Goal: Task Accomplishment & Management: Manage account settings

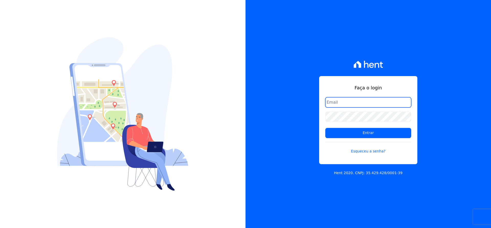
click at [347, 102] on input "email" at bounding box center [368, 102] width 86 height 10
type input "[EMAIL_ADDRESS][DOMAIN_NAME]"
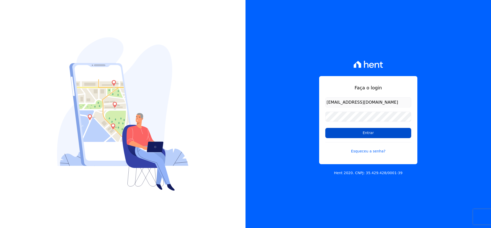
click at [393, 135] on input "Entrar" at bounding box center [368, 133] width 86 height 10
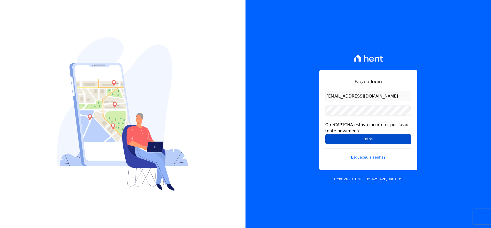
click at [357, 138] on input "Entrar" at bounding box center [368, 139] width 86 height 10
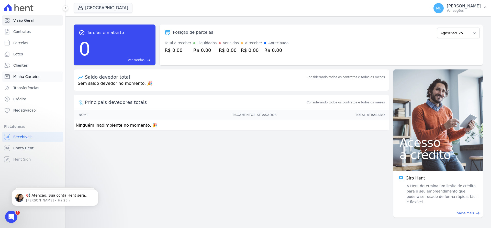
click at [37, 73] on link "Minha Carteira" at bounding box center [32, 77] width 61 height 10
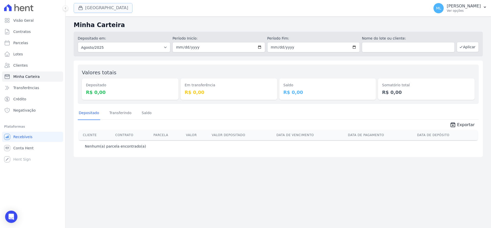
click at [106, 10] on button "Parque Griño" at bounding box center [103, 8] width 59 height 10
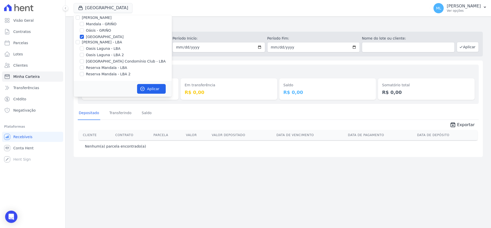
click at [107, 37] on label "Parque - GRIÑO" at bounding box center [105, 36] width 38 height 5
click at [84, 37] on input "Parque - GRIÑO" at bounding box center [82, 37] width 4 height 4
checkbox input "false"
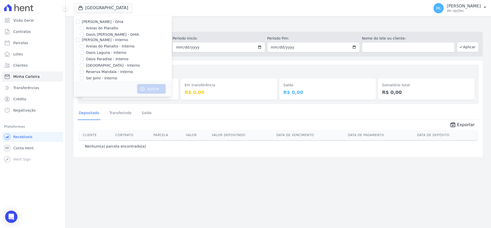
click at [107, 28] on label "Areias do Planalto" at bounding box center [102, 28] width 32 height 5
click at [84, 28] on input "Areias do Planalto" at bounding box center [82, 28] width 4 height 4
checkbox input "true"
click at [148, 85] on button "Aplicar" at bounding box center [151, 89] width 29 height 10
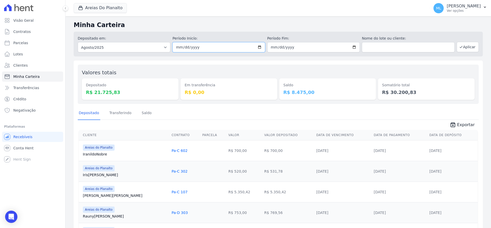
click at [255, 47] on input "2025-08-01" at bounding box center [218, 47] width 92 height 10
click at [258, 47] on input "2025-08-01" at bounding box center [218, 47] width 92 height 10
type input "2025-08-20"
click at [353, 45] on input "2025-08-31" at bounding box center [313, 47] width 92 height 10
type input "2025-08-20"
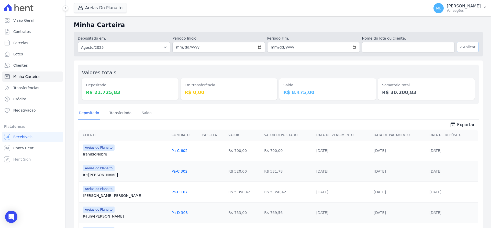
click at [469, 45] on button "Aplicar" at bounding box center [467, 47] width 22 height 10
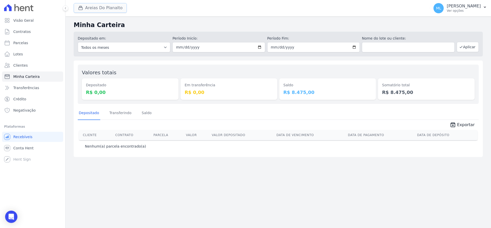
click at [104, 7] on button "Areias Do Planalto" at bounding box center [100, 8] width 53 height 10
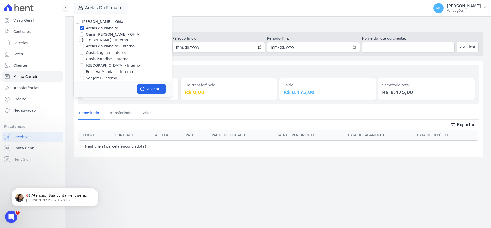
click at [105, 28] on label "Areias do Planalto" at bounding box center [102, 28] width 32 height 5
click at [84, 28] on input "Areias do Planalto" at bounding box center [82, 28] width 4 height 4
checkbox input "false"
click at [101, 46] on label "Areias do Planalto - Interno" at bounding box center [110, 46] width 49 height 5
click at [84, 46] on input "Areias do Planalto - Interno" at bounding box center [82, 46] width 4 height 4
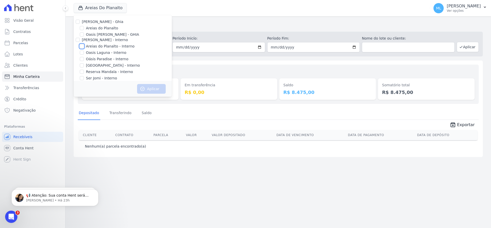
checkbox input "true"
click at [103, 64] on label "Parque do Planalto - Interno" at bounding box center [113, 65] width 54 height 5
click at [84, 64] on input "Parque do Planalto - Interno" at bounding box center [82, 65] width 4 height 4
checkbox input "true"
click at [151, 87] on button "Aplicar" at bounding box center [151, 89] width 29 height 10
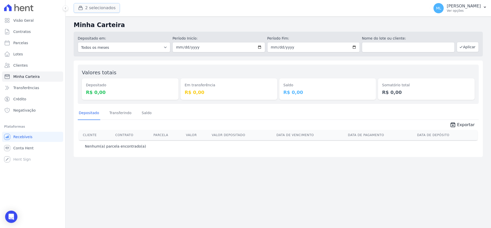
click at [109, 11] on button "2 selecionados" at bounding box center [97, 8] width 46 height 10
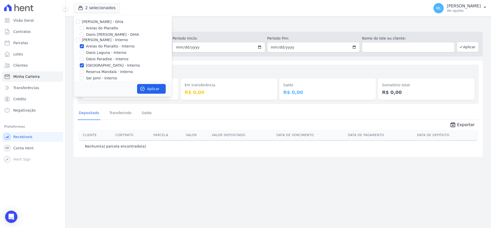
click at [101, 46] on label "Areias do Planalto - Interno" at bounding box center [110, 46] width 49 height 5
click at [84, 46] on input "Areias do Planalto - Interno" at bounding box center [82, 46] width 4 height 4
checkbox input "false"
click at [104, 65] on label "Parque do Planalto - Interno" at bounding box center [113, 65] width 54 height 5
click at [84, 65] on input "Parque do Planalto - Interno" at bounding box center [82, 65] width 4 height 4
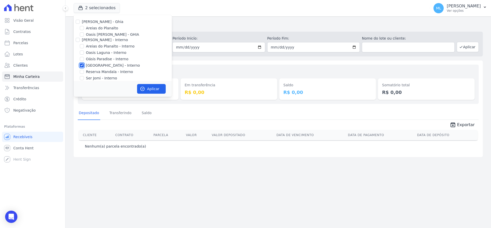
checkbox input "false"
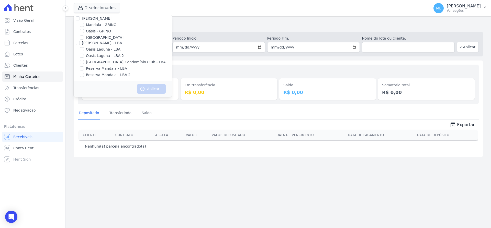
scroll to position [66, 0]
click at [97, 36] on label "Parque - GRIÑO" at bounding box center [105, 36] width 38 height 5
click at [84, 36] on input "Parque - GRIÑO" at bounding box center [82, 37] width 4 height 4
checkbox input "true"
click at [148, 84] on div "Aplicar" at bounding box center [123, 89] width 98 height 16
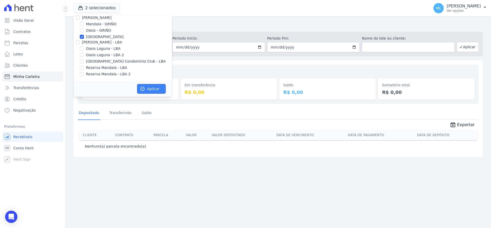
click at [154, 87] on button "Aplicar" at bounding box center [151, 89] width 29 height 10
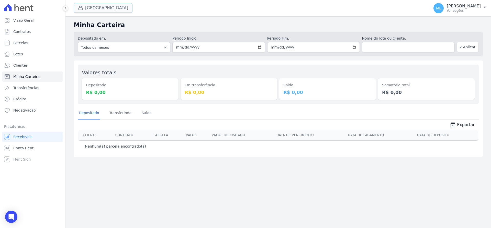
click at [101, 9] on button "Parque Griño" at bounding box center [103, 8] width 59 height 10
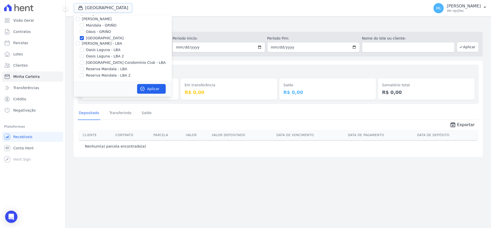
scroll to position [66, 0]
click at [93, 33] on label "Oásis - GRIÑO" at bounding box center [98, 30] width 25 height 5
click at [84, 32] on input "Oásis - GRIÑO" at bounding box center [82, 30] width 4 height 4
click at [94, 31] on label "Oásis - GRIÑO" at bounding box center [98, 30] width 25 height 5
click at [84, 31] on input "Oásis - GRIÑO" at bounding box center [82, 30] width 4 height 4
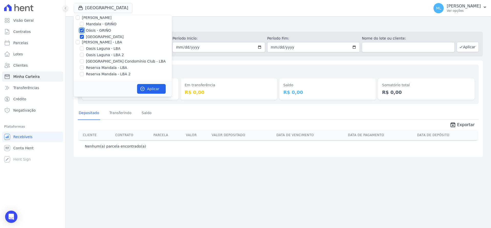
checkbox input "false"
click at [94, 36] on label "Parque - GRIÑO" at bounding box center [105, 36] width 38 height 5
click at [84, 36] on input "Parque - GRIÑO" at bounding box center [82, 37] width 4 height 4
checkbox input "false"
click at [96, 61] on label "Parque do Planalto Condomínio Club - LBA" at bounding box center [126, 61] width 80 height 5
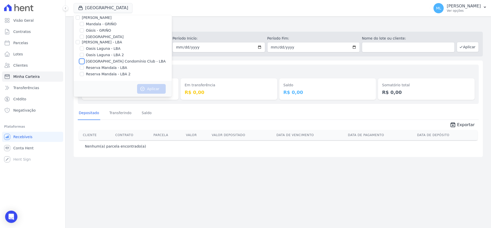
click at [84, 61] on input "Parque do Planalto Condomínio Club - LBA" at bounding box center [82, 61] width 4 height 4
checkbox input "true"
click at [150, 90] on button "Aplicar" at bounding box center [151, 89] width 29 height 10
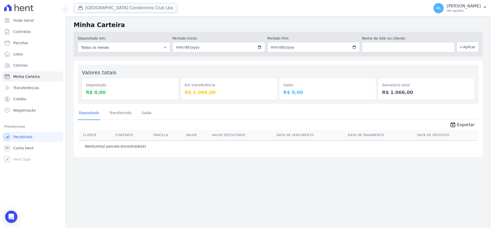
click at [109, 7] on button "Parque Do Planalto Condomínio Club Lba" at bounding box center [126, 8] width 104 height 10
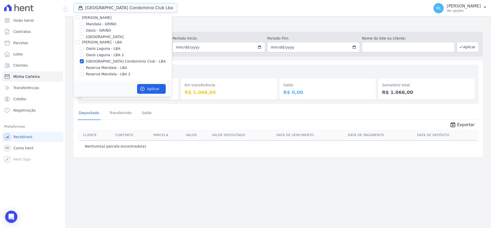
scroll to position [0, 0]
click at [207, 27] on h2 "Minha Carteira" at bounding box center [278, 24] width 409 height 9
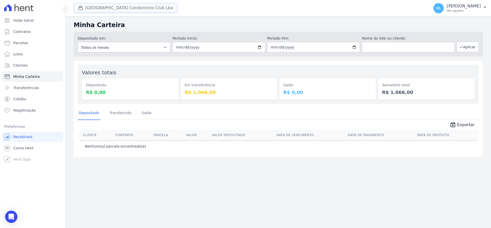
click at [105, 6] on button "Parque Do Planalto Condomínio Club Lba" at bounding box center [126, 8] width 104 height 10
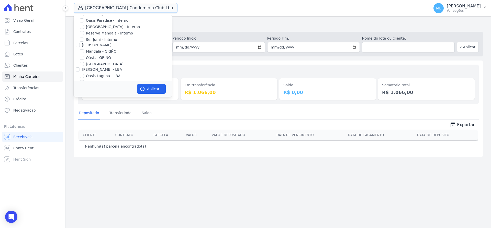
scroll to position [66, 0]
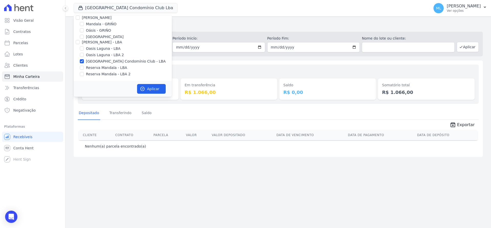
click at [97, 64] on label "Parque do Planalto Condomínio Club - LBA" at bounding box center [126, 61] width 80 height 5
click at [84, 63] on input "Parque do Planalto Condomínio Club - LBA" at bounding box center [82, 61] width 4 height 4
checkbox input "false"
click at [100, 70] on label "Reserva Mandala - LBA" at bounding box center [106, 67] width 41 height 5
click at [84, 70] on input "Reserva Mandala - LBA" at bounding box center [82, 68] width 4 height 4
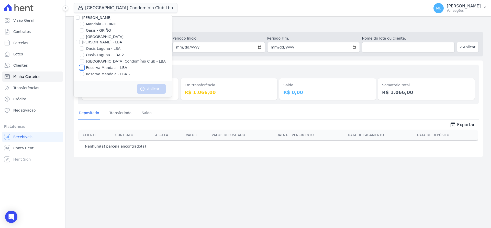
checkbox input "true"
click at [100, 74] on label "Reserva Mandala - LBA 2" at bounding box center [108, 74] width 44 height 5
click at [84, 74] on input "Reserva Mandala - LBA 2" at bounding box center [82, 74] width 4 height 4
checkbox input "true"
click at [150, 90] on button "Aplicar" at bounding box center [151, 89] width 29 height 10
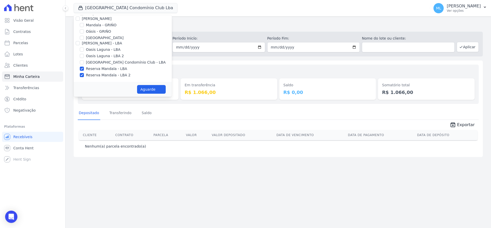
scroll to position [65, 0]
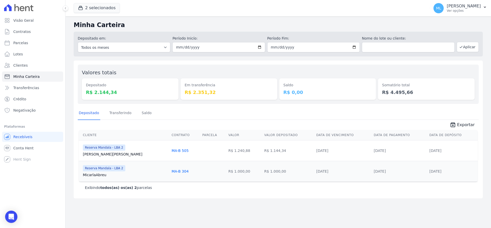
click at [459, 129] on div "Cliente Contrato Parcela Valor Valor Depositado Data de Vencimento Data de Paga…" at bounding box center [278, 156] width 415 height 56
click at [461, 127] on span "Exportar" at bounding box center [466, 125] width 18 height 6
click at [95, 6] on button "2 selecionados" at bounding box center [97, 8] width 46 height 10
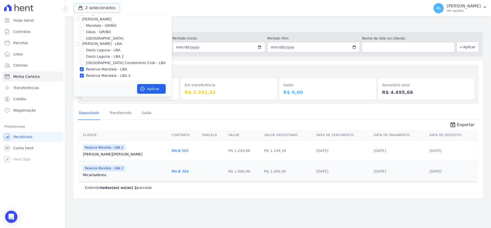
scroll to position [66, 0]
click at [94, 67] on label "Reserva Mandala - LBA" at bounding box center [106, 67] width 41 height 5
click at [84, 67] on input "Reserva Mandala - LBA" at bounding box center [82, 68] width 4 height 4
checkbox input "false"
click at [96, 73] on label "Reserva Mandala - LBA 2" at bounding box center [108, 74] width 44 height 5
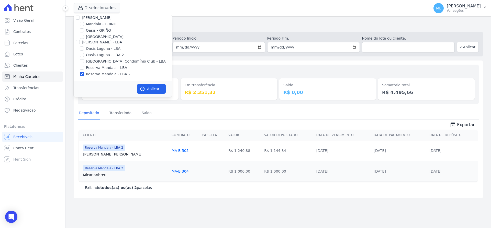
click at [84, 73] on input "Reserva Mandala - LBA 2" at bounding box center [82, 74] width 4 height 4
checkbox input "false"
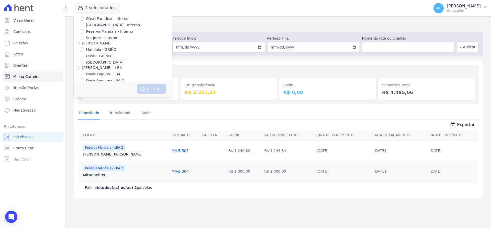
click at [98, 48] on label "Mandala - GRIÑO" at bounding box center [101, 49] width 31 height 5
click at [84, 48] on input "Mandala - GRIÑO" at bounding box center [82, 50] width 4 height 4
checkbox input "true"
click at [149, 85] on button "Aplicar" at bounding box center [151, 89] width 29 height 10
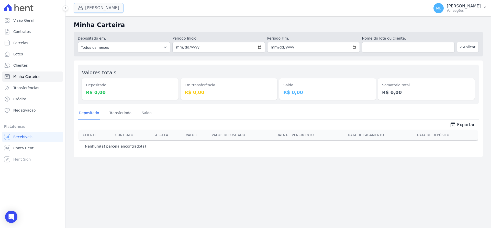
click at [101, 7] on button "Mandala Griño" at bounding box center [99, 8] width 50 height 10
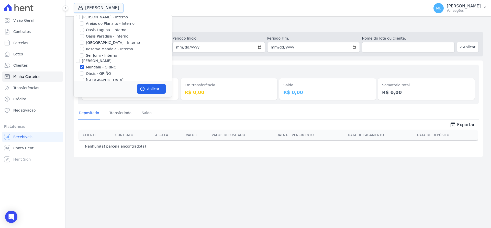
scroll to position [66, 0]
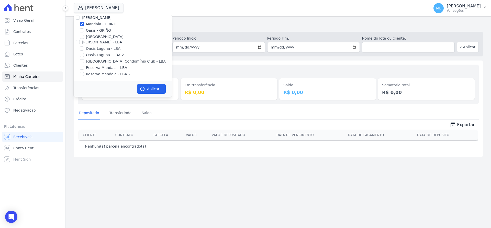
click at [97, 25] on label "Mandala - GRIÑO" at bounding box center [101, 23] width 31 height 5
click at [84, 25] on input "Mandala - GRIÑO" at bounding box center [82, 24] width 4 height 4
checkbox input "false"
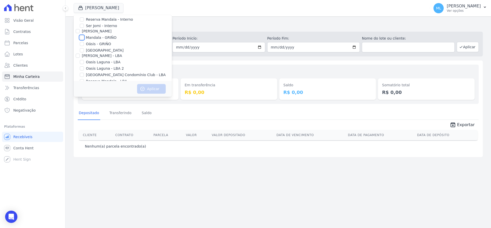
scroll to position [40, 0]
click at [98, 31] on label "Reserva Mandala - Interno" at bounding box center [109, 31] width 47 height 5
click at [84, 31] on input "Reserva Mandala - Interno" at bounding box center [82, 31] width 4 height 4
checkbox input "true"
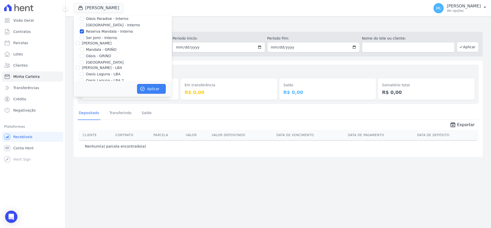
click at [146, 91] on button "Aplicar" at bounding box center [151, 89] width 29 height 10
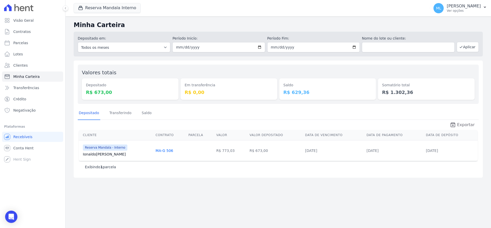
click at [456, 124] on icon "unarchive" at bounding box center [452, 125] width 6 height 6
click at [114, 8] on button "Reserva Mandala Interno" at bounding box center [107, 8] width 67 height 10
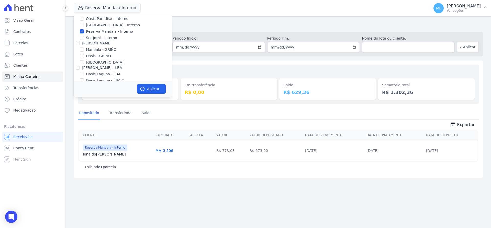
click at [97, 32] on label "Reserva Mandala - Interno" at bounding box center [109, 31] width 47 height 5
click at [84, 32] on input "Reserva Mandala - Interno" at bounding box center [82, 31] width 4 height 4
checkbox input "false"
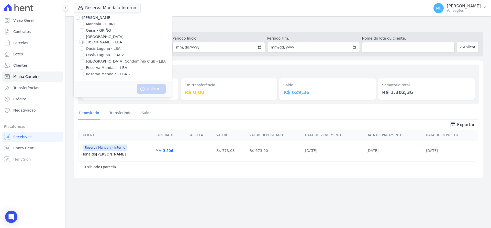
click at [96, 68] on label "Reserva Mandala - LBA" at bounding box center [106, 67] width 41 height 5
click at [84, 68] on input "Reserva Mandala - LBA" at bounding box center [82, 68] width 4 height 4
checkbox input "true"
click at [97, 74] on label "Reserva Mandala - LBA 2" at bounding box center [108, 74] width 44 height 5
click at [84, 74] on input "Reserva Mandala - LBA 2" at bounding box center [82, 74] width 4 height 4
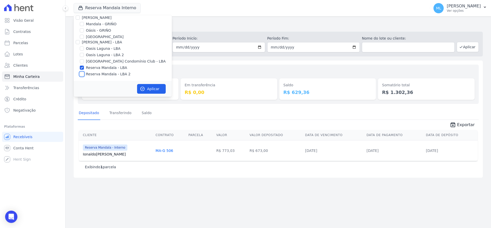
checkbox input "true"
click at [148, 86] on button "Aplicar" at bounding box center [151, 89] width 29 height 10
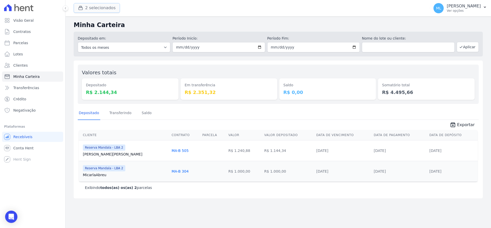
click at [104, 11] on button "2 selecionados" at bounding box center [97, 8] width 46 height 10
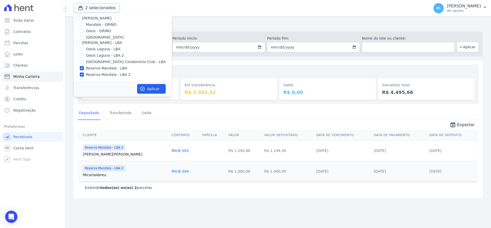
scroll to position [66, 0]
click at [104, 68] on label "Reserva Mandala - LBA" at bounding box center [106, 67] width 41 height 5
click at [84, 68] on input "Reserva Mandala - LBA" at bounding box center [82, 68] width 4 height 4
checkbox input "false"
click at [105, 73] on label "Reserva Mandala - LBA 2" at bounding box center [108, 74] width 44 height 5
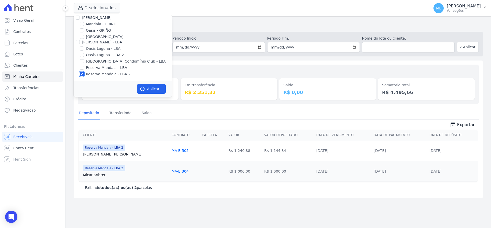
click at [84, 73] on input "Reserva Mandala - LBA 2" at bounding box center [82, 74] width 4 height 4
checkbox input "false"
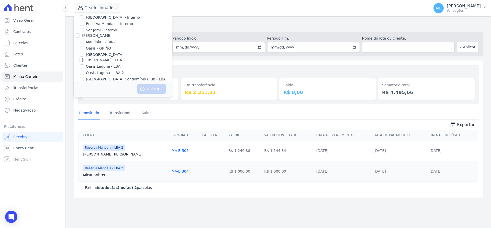
scroll to position [40, 0]
drag, startPoint x: 102, startPoint y: 32, endPoint x: 112, endPoint y: 38, distance: 10.7
click at [103, 32] on label "Reserva Mandala - Interno" at bounding box center [109, 31] width 47 height 5
click at [97, 32] on label "Reserva Mandala - Interno" at bounding box center [109, 31] width 47 height 5
click at [84, 32] on input "Reserva Mandala - Interno" at bounding box center [82, 31] width 4 height 4
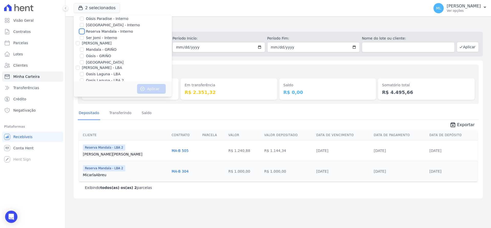
checkbox input "true"
click at [148, 87] on button "Aplicar" at bounding box center [151, 89] width 29 height 10
